Goal: Share content

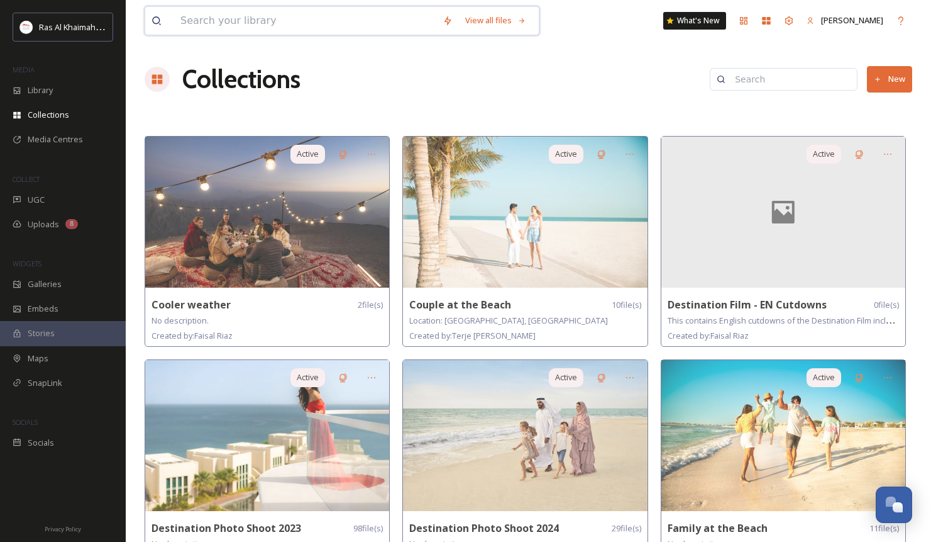
click at [257, 20] on input at bounding box center [305, 21] width 262 height 28
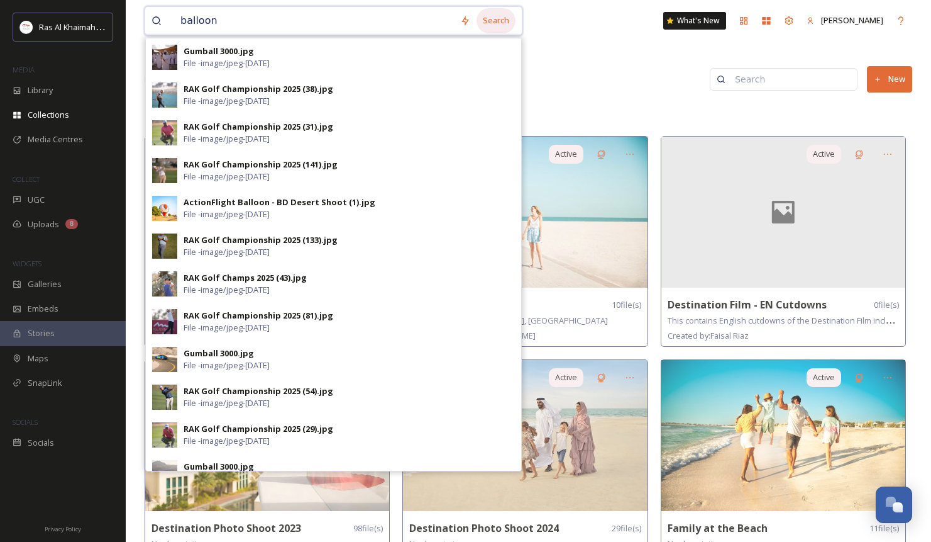
type input "balloon"
click at [508, 21] on div "Search" at bounding box center [496, 20] width 39 height 25
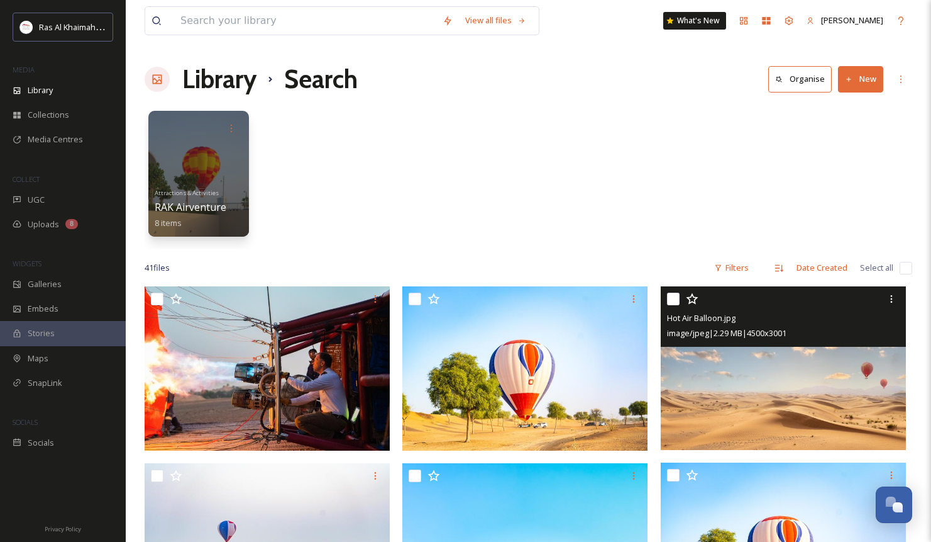
click at [843, 387] on img at bounding box center [783, 368] width 245 height 164
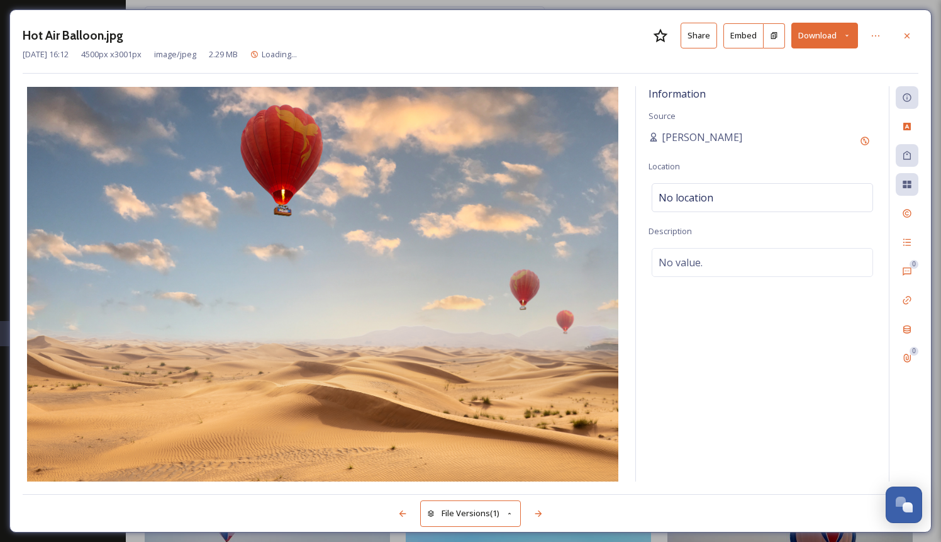
click at [706, 38] on button "Share" at bounding box center [699, 36] width 36 height 26
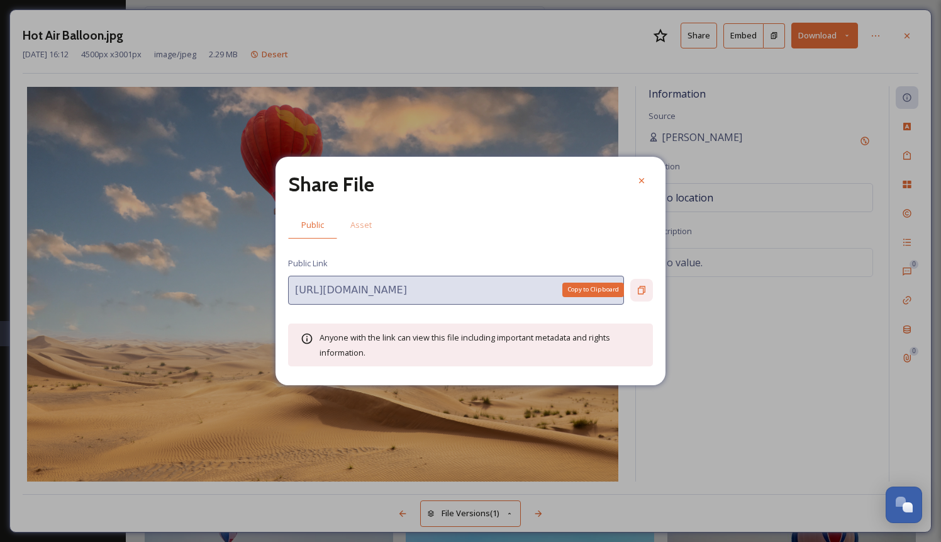
click at [638, 290] on icon at bounding box center [642, 290] width 8 height 8
click at [641, 176] on icon at bounding box center [641, 180] width 10 height 10
